Goal: Transaction & Acquisition: Purchase product/service

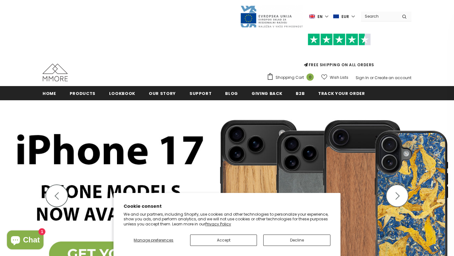
scroll to position [0, 0]
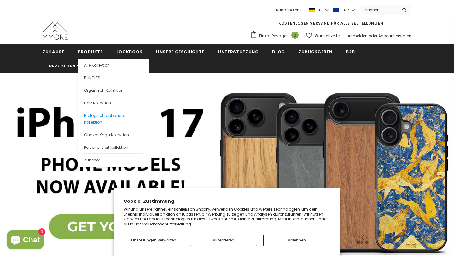
click at [95, 116] on span "Biologisch abbaubar Kollektion" at bounding box center [104, 119] width 41 height 12
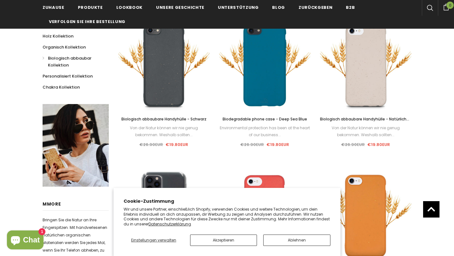
scroll to position [132, 0]
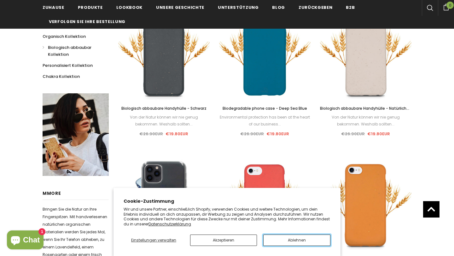
click at [295, 241] on button "Ablehnen" at bounding box center [296, 239] width 67 height 11
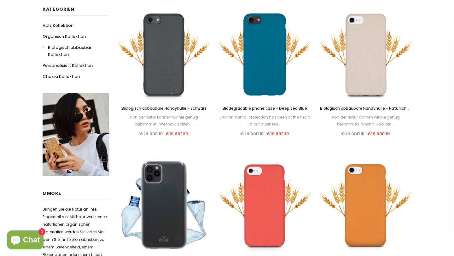
scroll to position [0, 0]
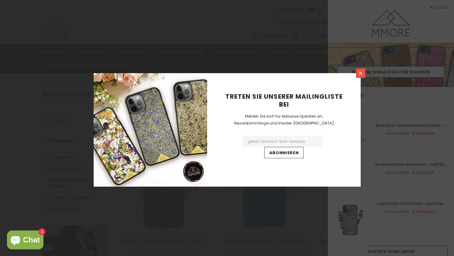
click at [361, 74] on icon at bounding box center [359, 73] width 3 height 3
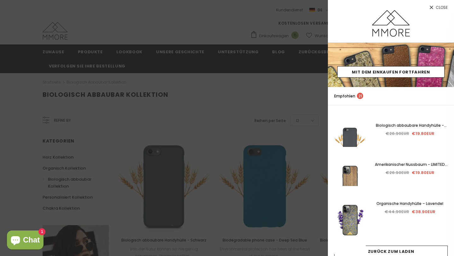
click at [443, 6] on span "Close" at bounding box center [441, 8] width 12 height 4
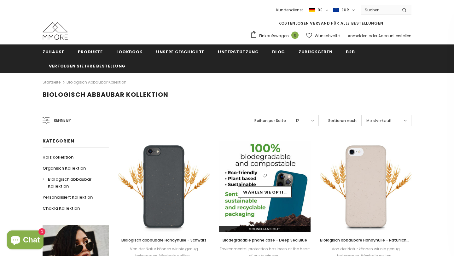
scroll to position [17, 0]
